Goal: Task Accomplishment & Management: Manage account settings

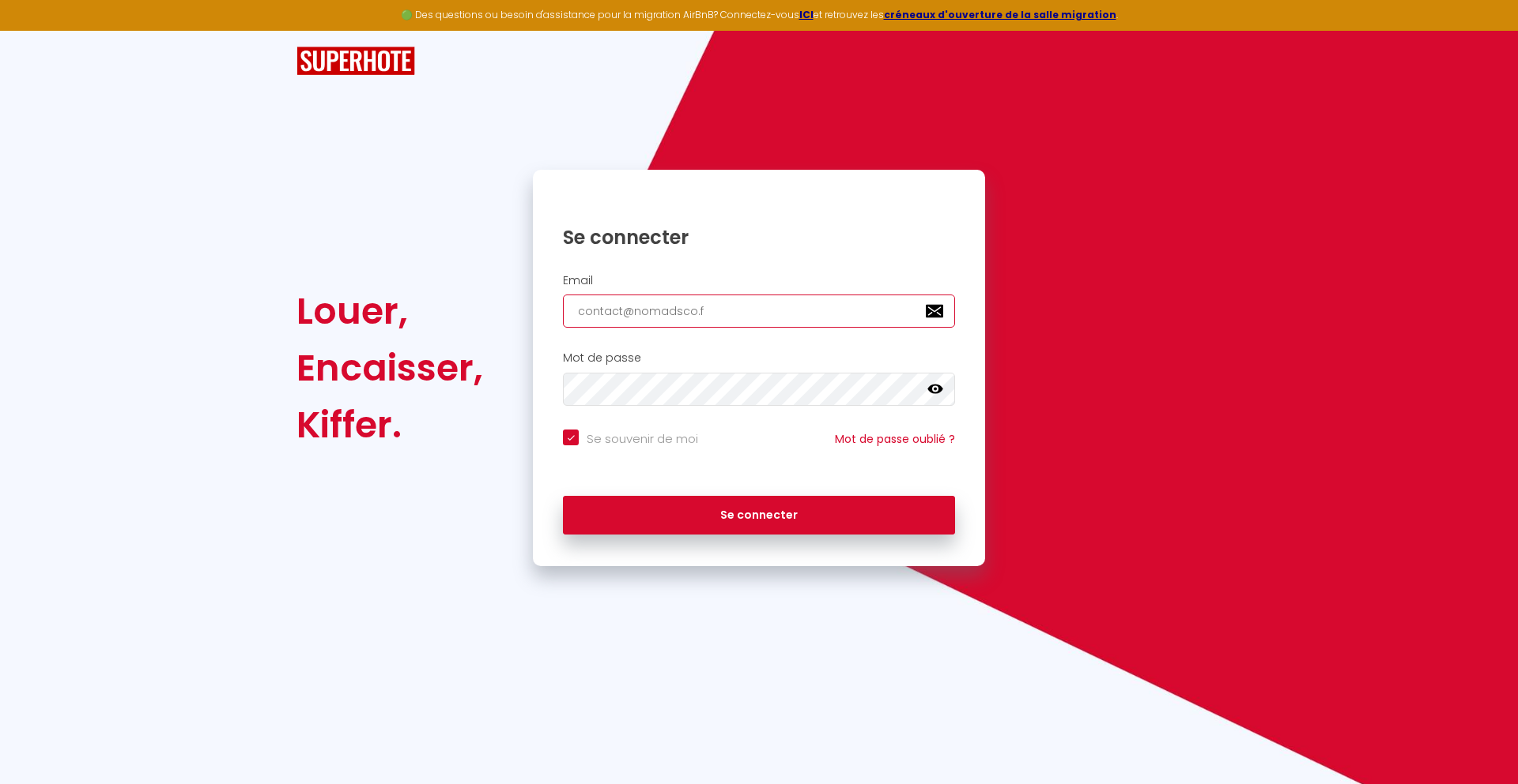
type input "[EMAIL_ADDRESS][DOMAIN_NAME]"
checkbox input "true"
type input "[EMAIL_ADDRESS][DOMAIN_NAME]"
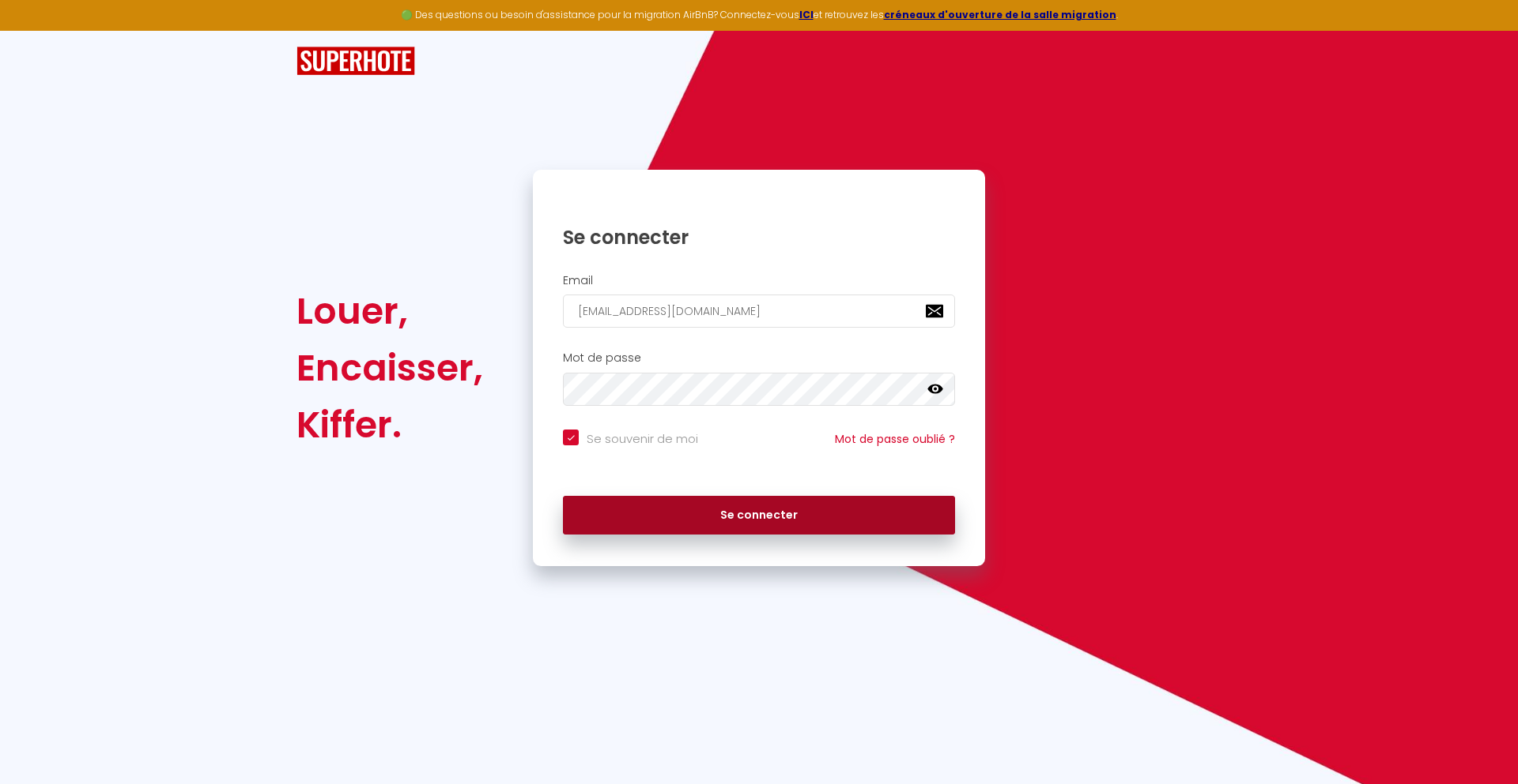
click at [759, 516] on button "Se connecter" at bounding box center [758, 516] width 392 height 39
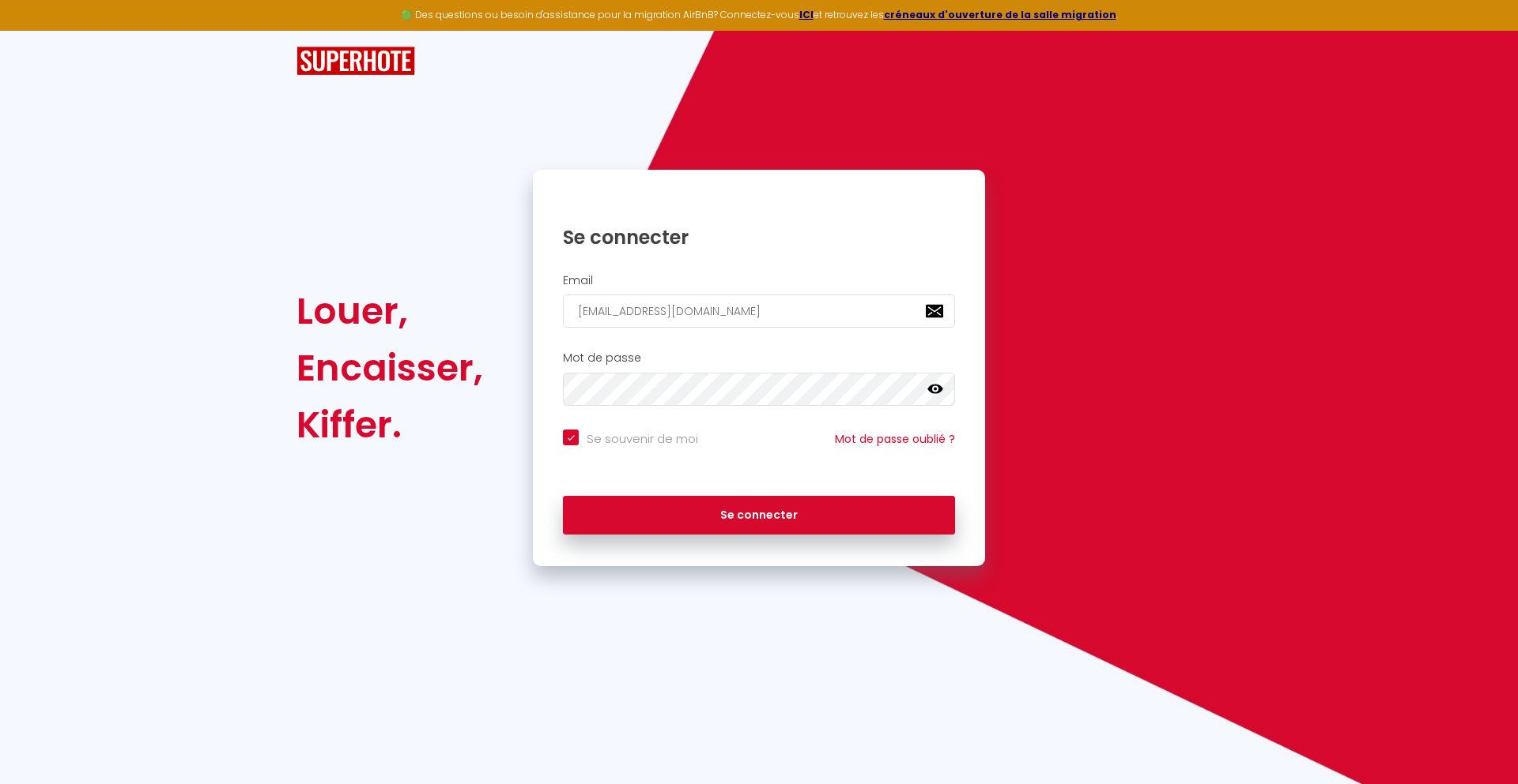
checkbox input "true"
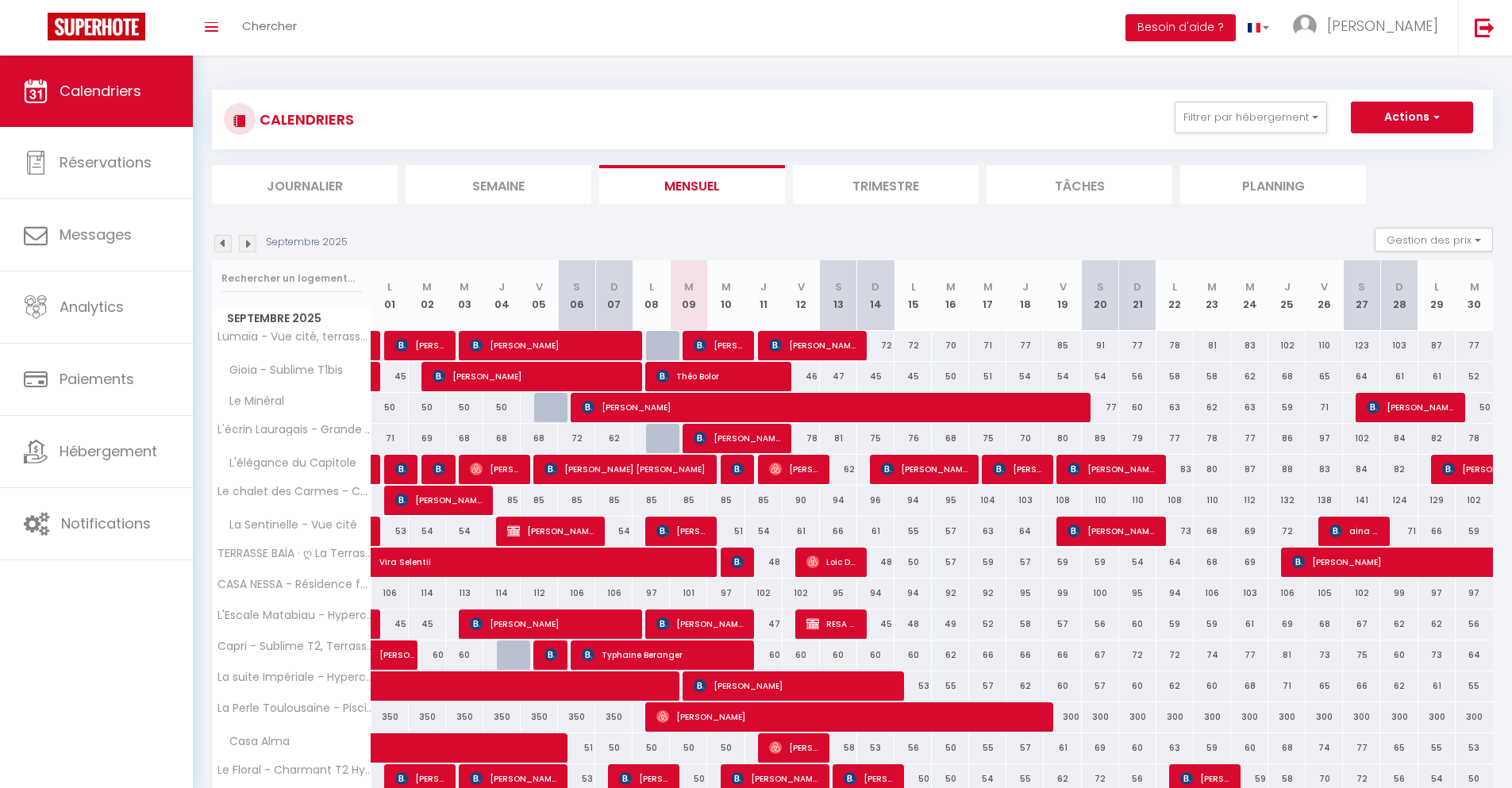
click at [305, 184] on li "Journalier" at bounding box center [304, 184] width 185 height 39
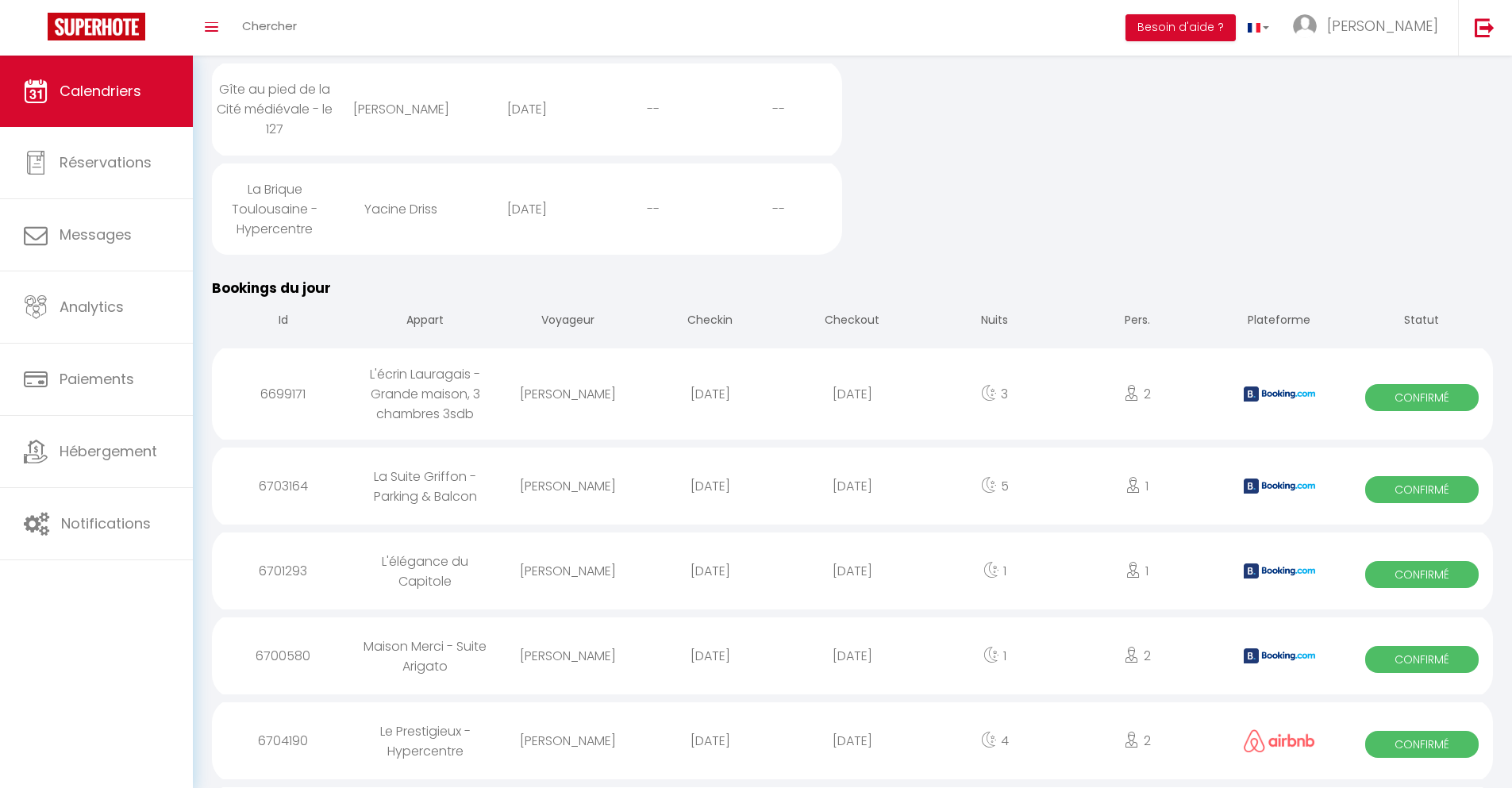
scroll to position [1434, 0]
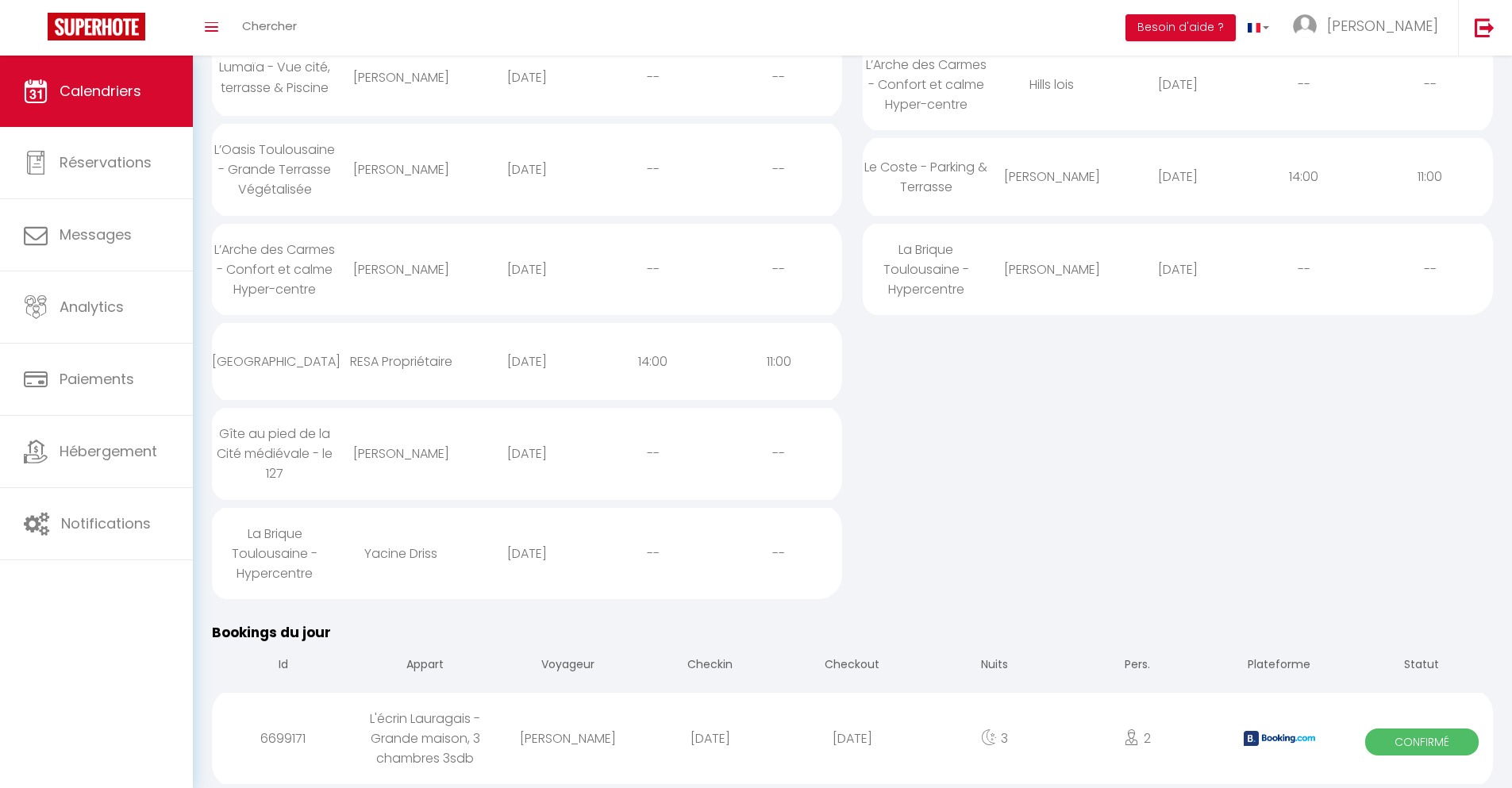
click at [853, 739] on div "[DATE]" at bounding box center [852, 739] width 142 height 52
select select "0"
select select "1"
select select
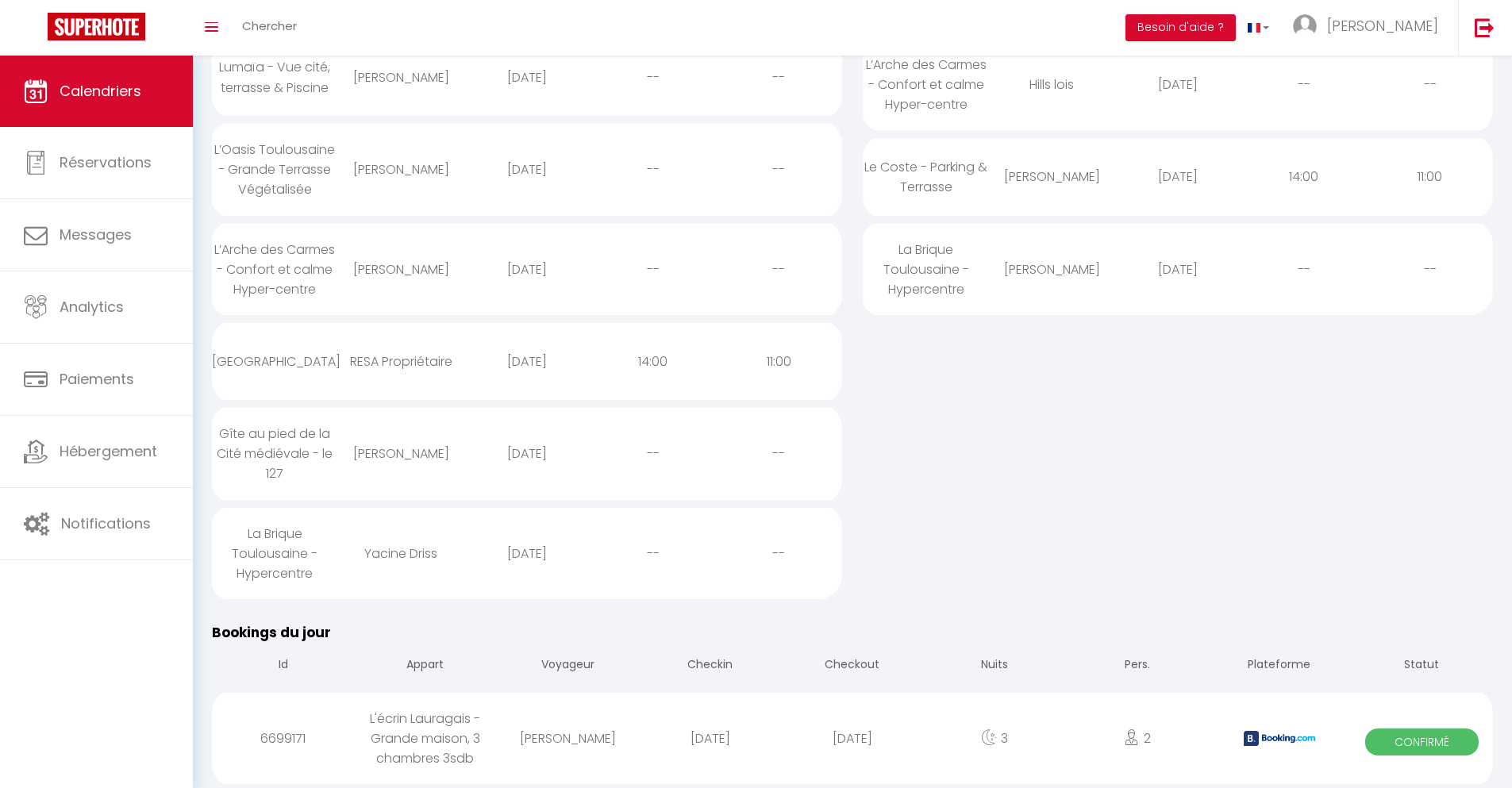
select select
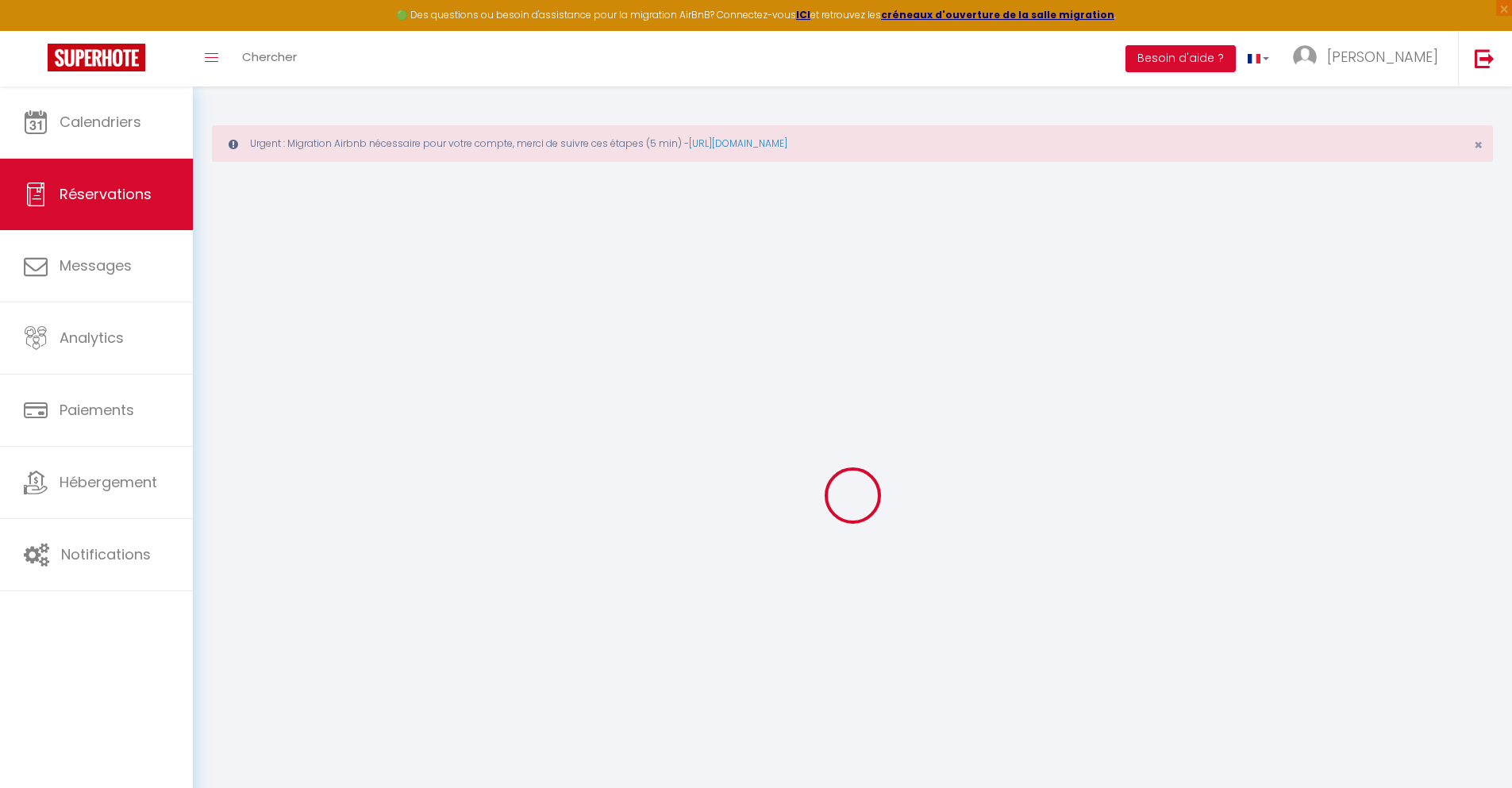
select select
checkbox input "false"
type textarea "** THIS RESERVATION HAS BEEN PRE-PAID ** BOOKING NOTE : Payment charge is EUR 3…"
type input "72"
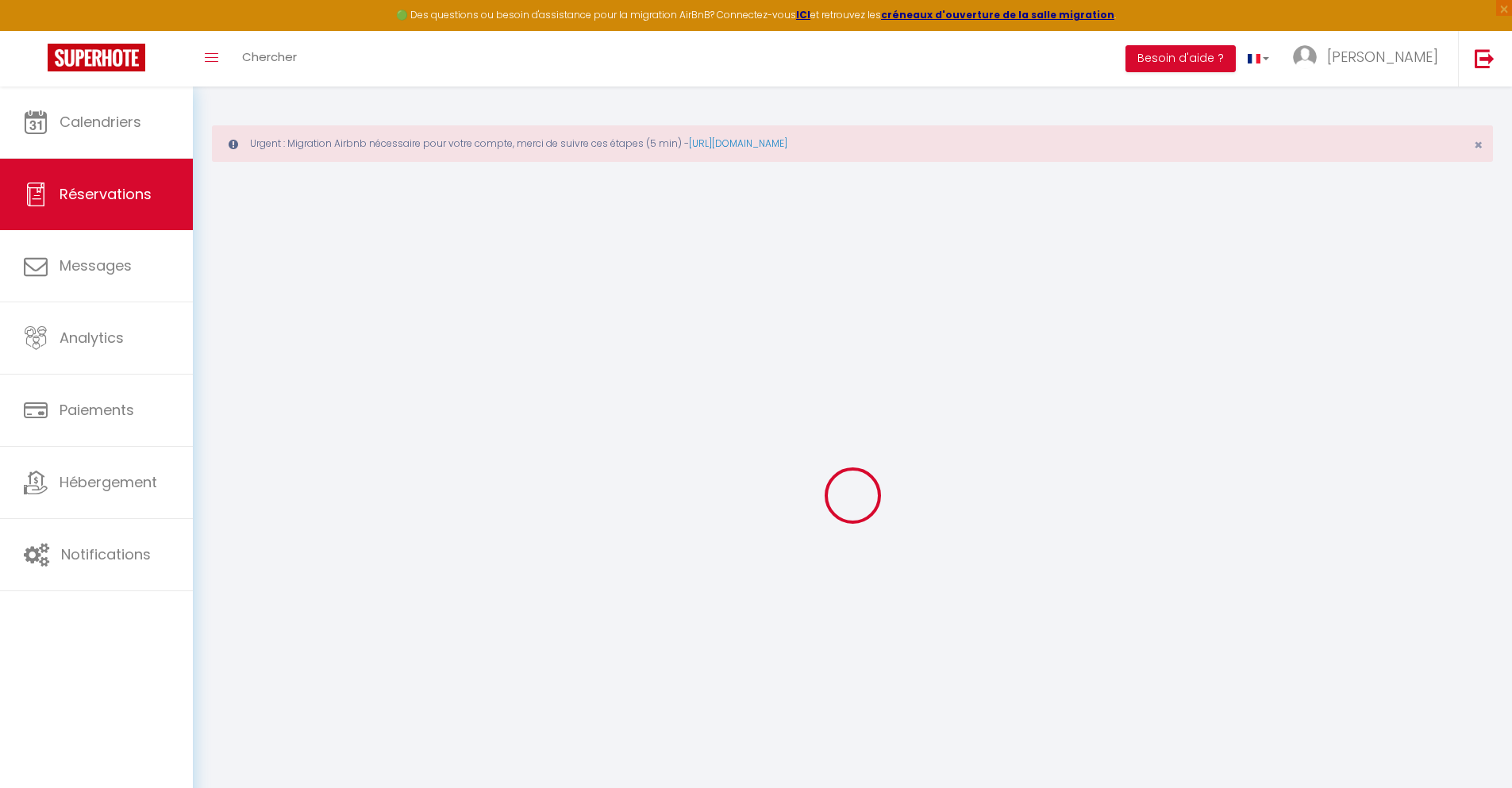
type input "7.95"
select select
checkbox input "false"
select select
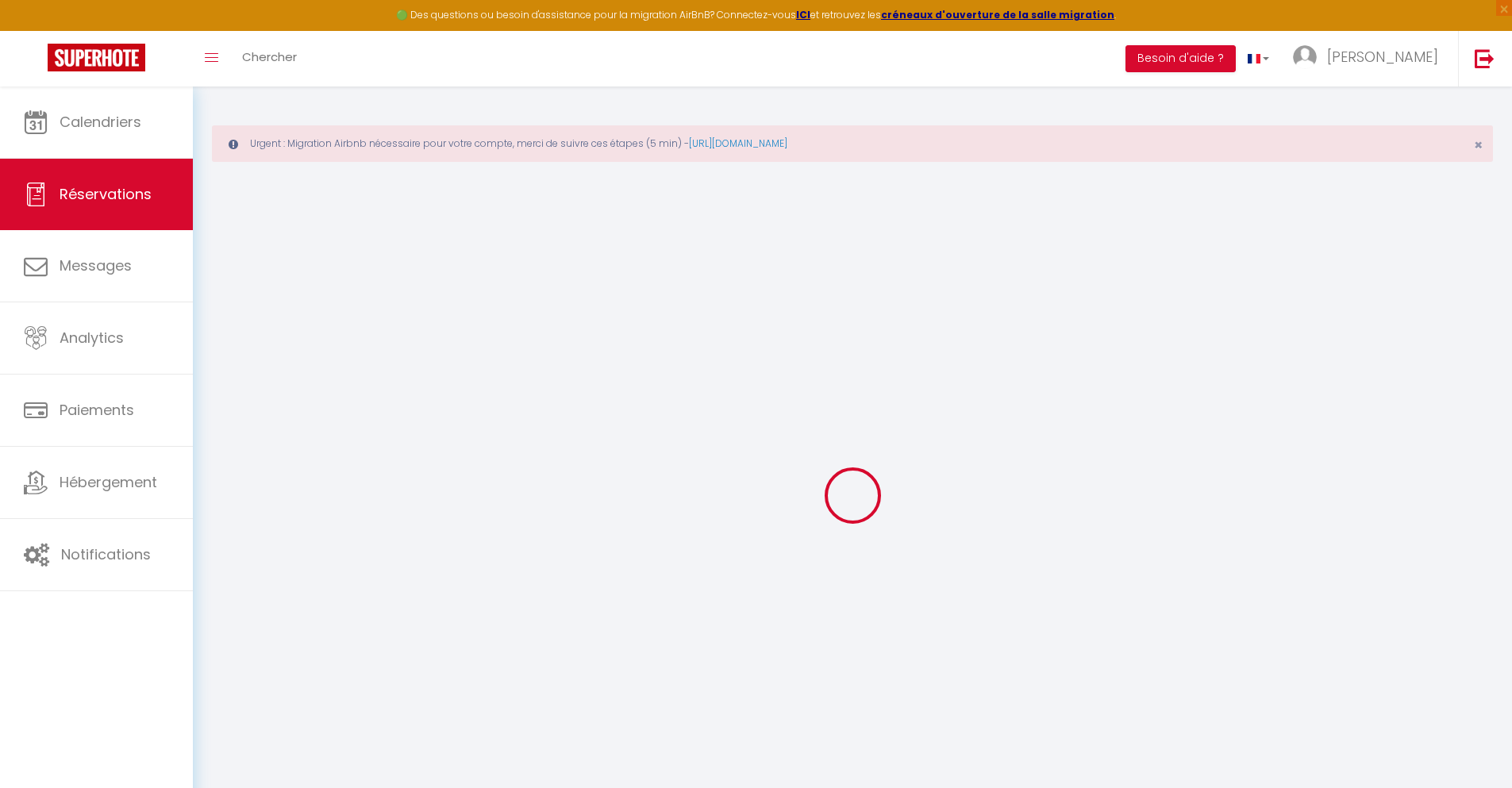
select select
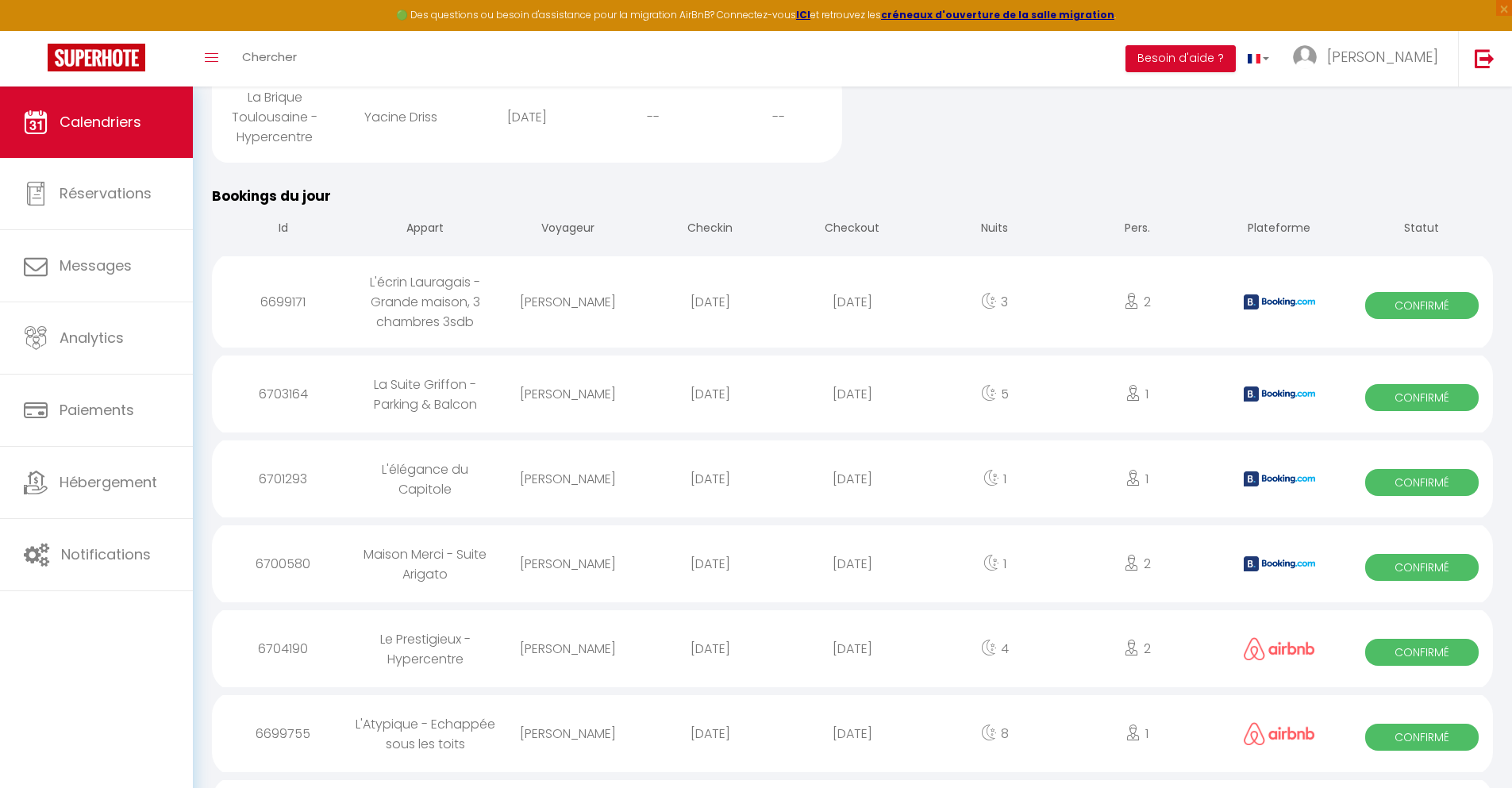
scroll to position [1617, 0]
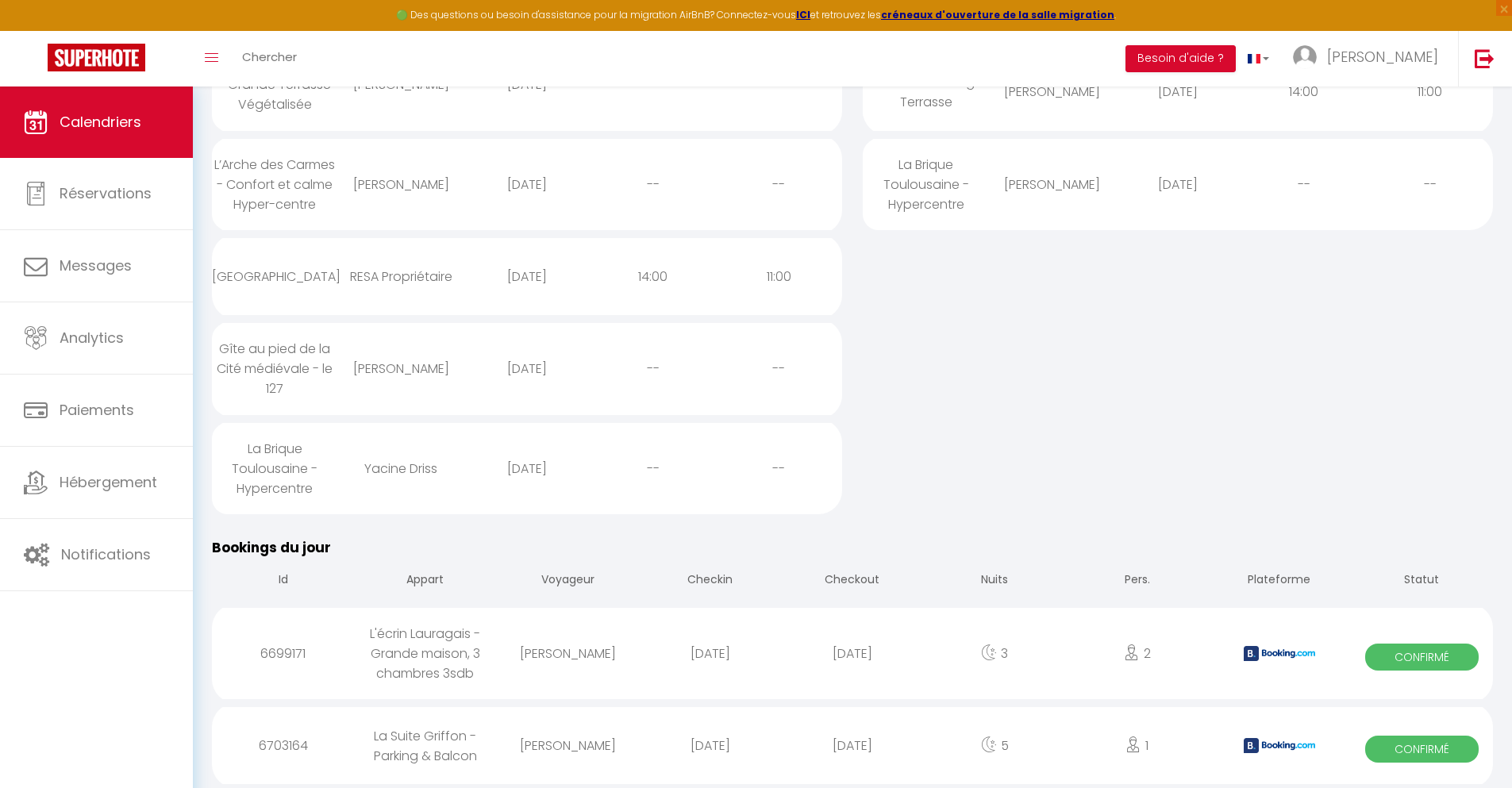
click at [853, 746] on div "[DATE]" at bounding box center [852, 746] width 142 height 52
select select "0"
select select "1"
select select
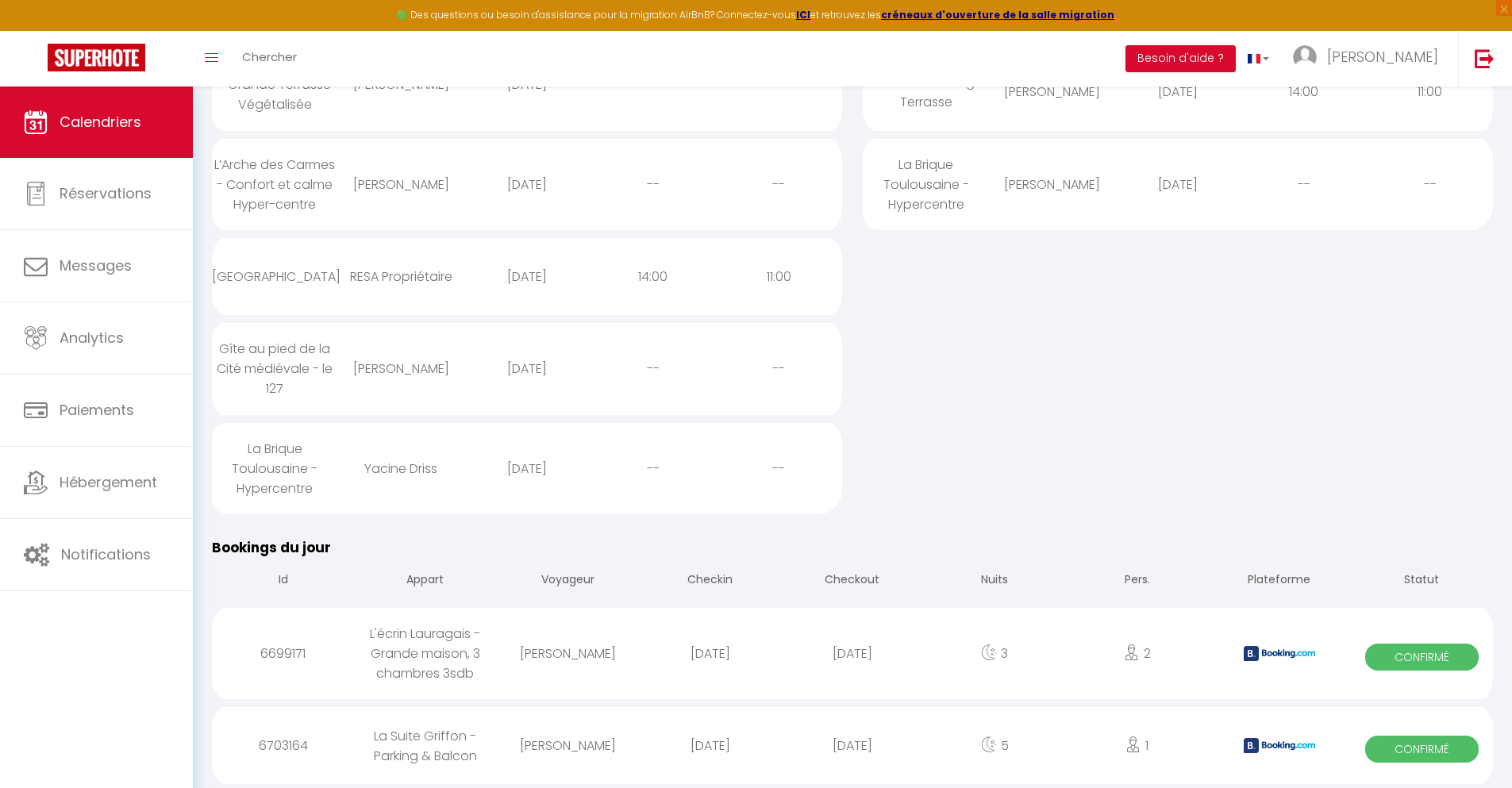
select select
